Goal: Check status: Check status

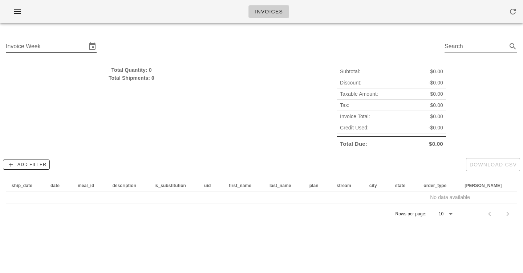
click at [44, 47] on input "Invoice Week" at bounding box center [46, 47] width 81 height 12
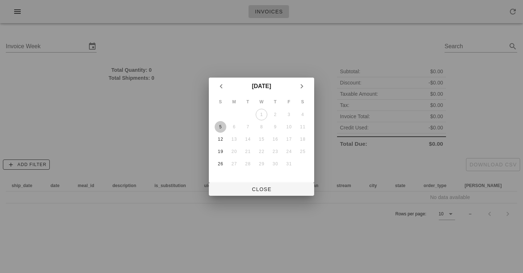
click at [221, 128] on div "5" at bounding box center [220, 126] width 12 height 5
click at [263, 188] on span "Close" at bounding box center [261, 190] width 94 height 6
type input "[DATE]"
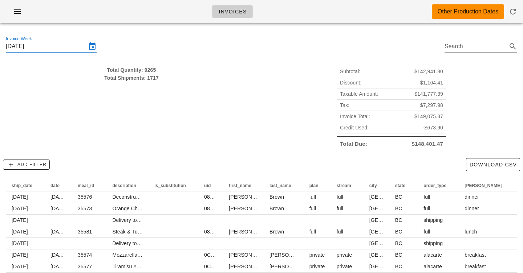
click at [147, 70] on div "Total Quantity: 9265" at bounding box center [131, 70] width 251 height 8
